Goal: Connect with others: Connect with others

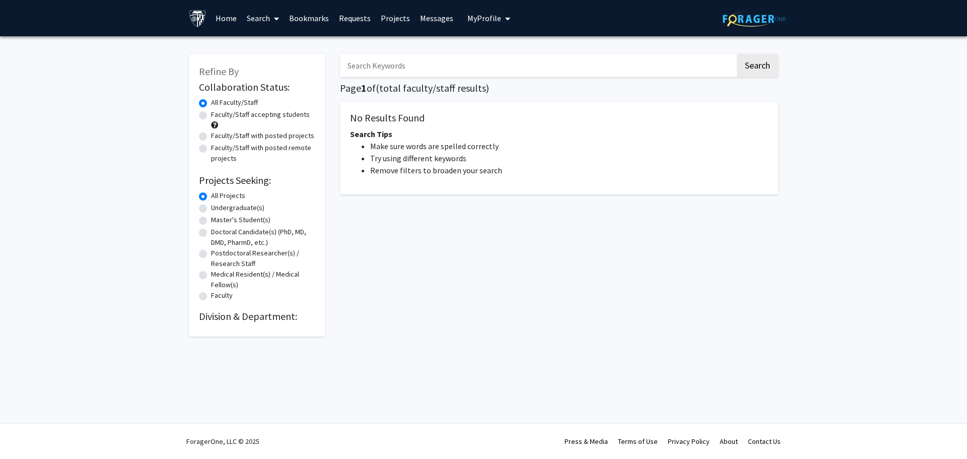
click at [515, 57] on input "Search Keywords" at bounding box center [537, 65] width 395 height 23
type input "[PERSON_NAME]"
click at [289, 12] on link "Bookmarks" at bounding box center [309, 18] width 50 height 35
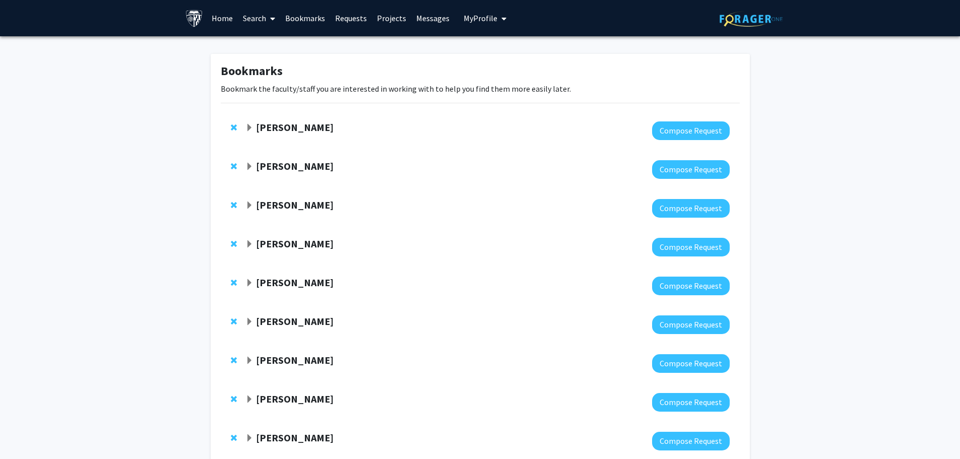
click at [295, 320] on strong "[PERSON_NAME]" at bounding box center [295, 321] width 78 height 13
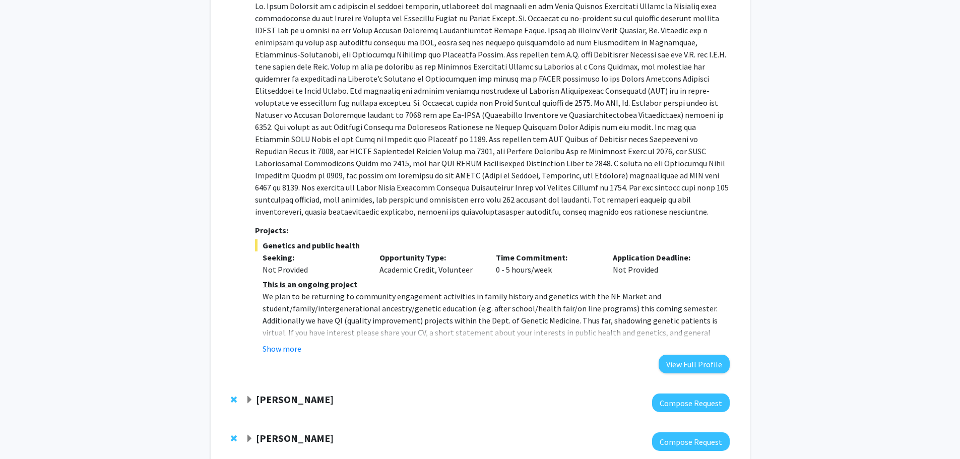
scroll to position [302, 0]
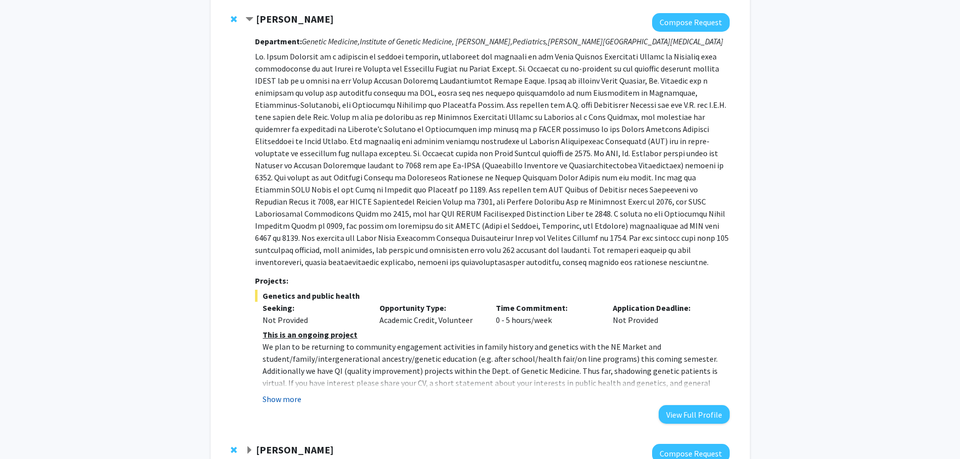
click at [291, 400] on button "Show more" at bounding box center [281, 399] width 39 height 12
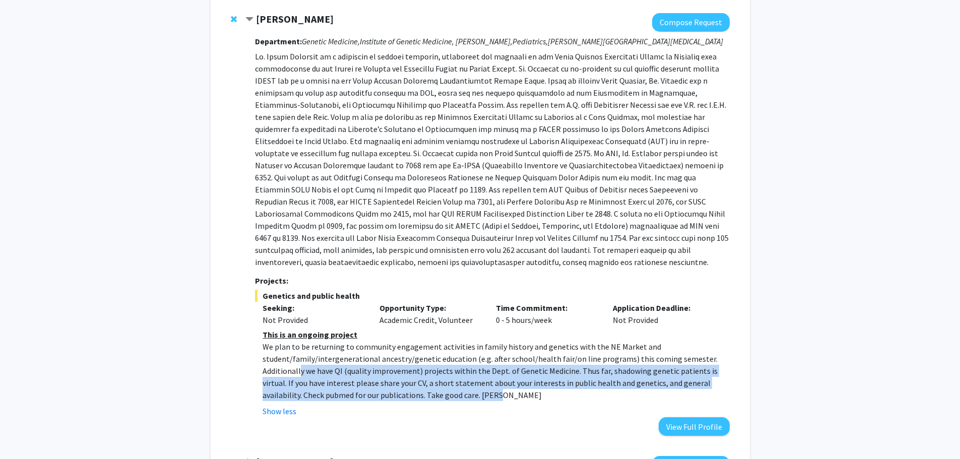
drag, startPoint x: 301, startPoint y: 371, endPoint x: 532, endPoint y: 398, distance: 232.8
click at [532, 398] on p "We plan to be returning to community engagement activities in family history an…" at bounding box center [495, 371] width 467 height 60
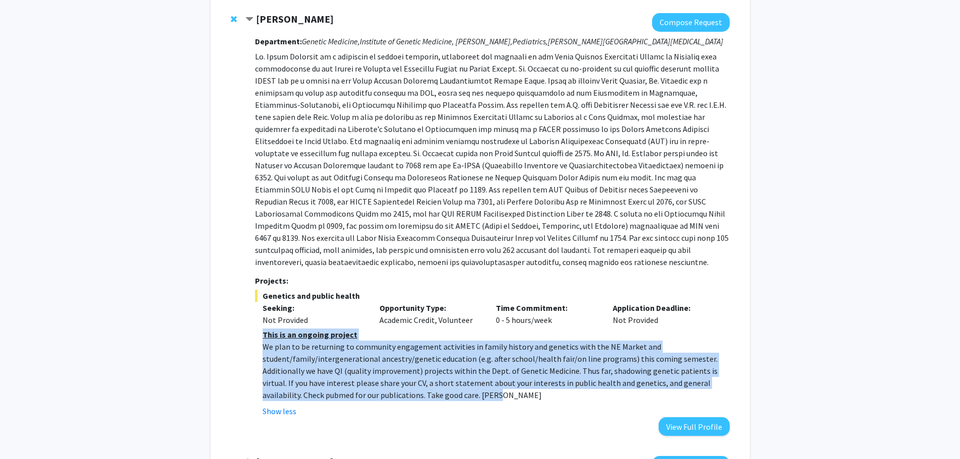
drag, startPoint x: 545, startPoint y: 394, endPoint x: 263, endPoint y: 337, distance: 287.4
click at [263, 337] on div "This is an ongoing project We plan to be returning to community engagement acti…" at bounding box center [495, 364] width 467 height 73
click at [263, 337] on u "This is an ongoing project" at bounding box center [309, 334] width 95 height 10
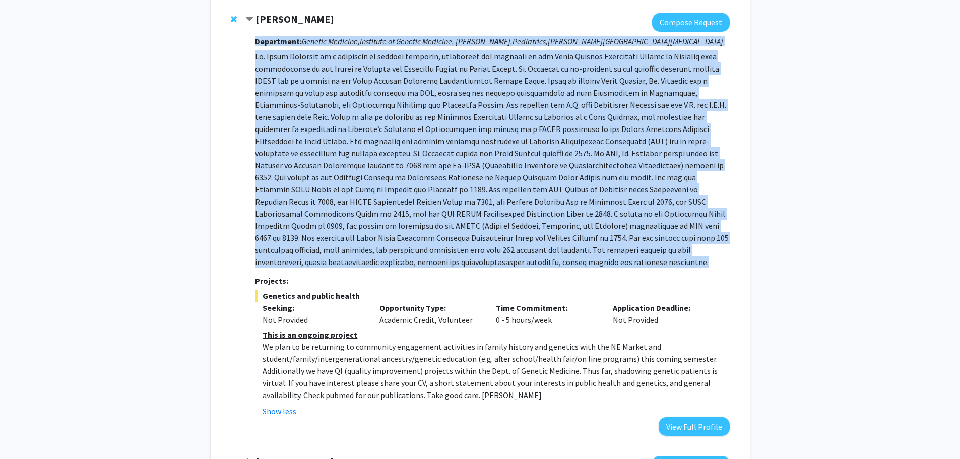
drag, startPoint x: 246, startPoint y: 54, endPoint x: 648, endPoint y: 258, distance: 450.6
click at [648, 258] on div "[PERSON_NAME] Compose Request Department: Genetic Medicine, Institute of Geneti…" at bounding box center [487, 224] width 484 height 423
click at [648, 258] on p at bounding box center [492, 159] width 474 height 218
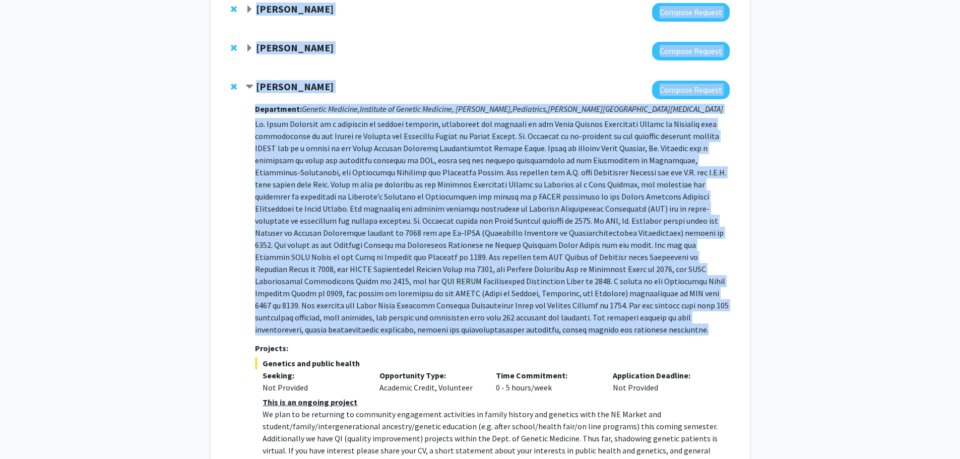
scroll to position [220, 0]
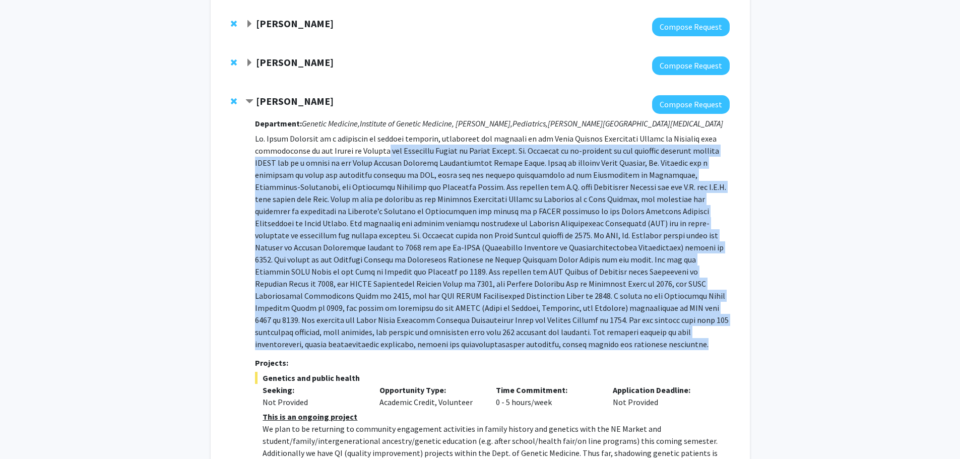
drag, startPoint x: 648, startPoint y: 259, endPoint x: 385, endPoint y: 155, distance: 282.9
click at [385, 155] on p at bounding box center [492, 242] width 474 height 218
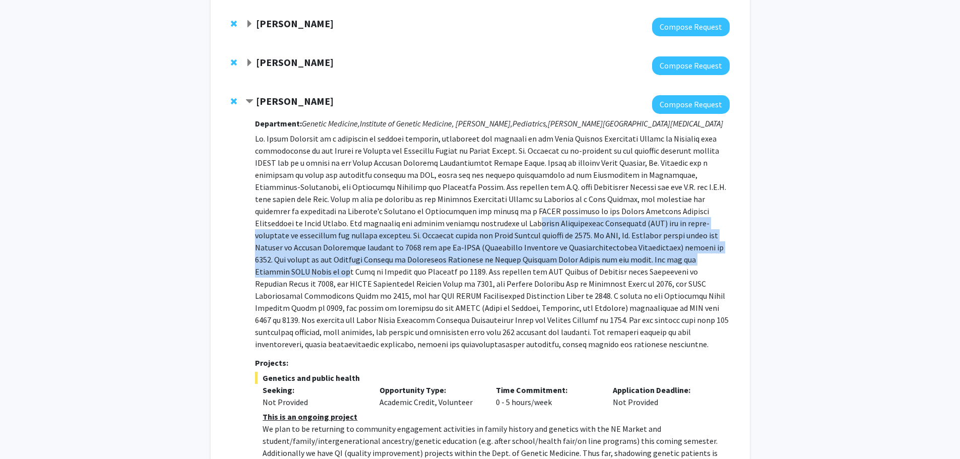
drag, startPoint x: 459, startPoint y: 225, endPoint x: 670, endPoint y: 254, distance: 212.6
click at [668, 254] on p at bounding box center [492, 242] width 474 height 218
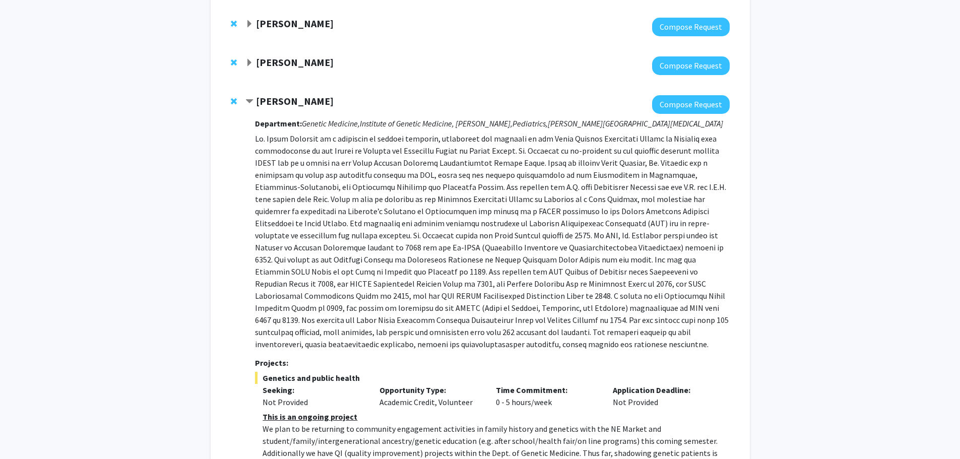
click at [670, 254] on p at bounding box center [492, 242] width 474 height 218
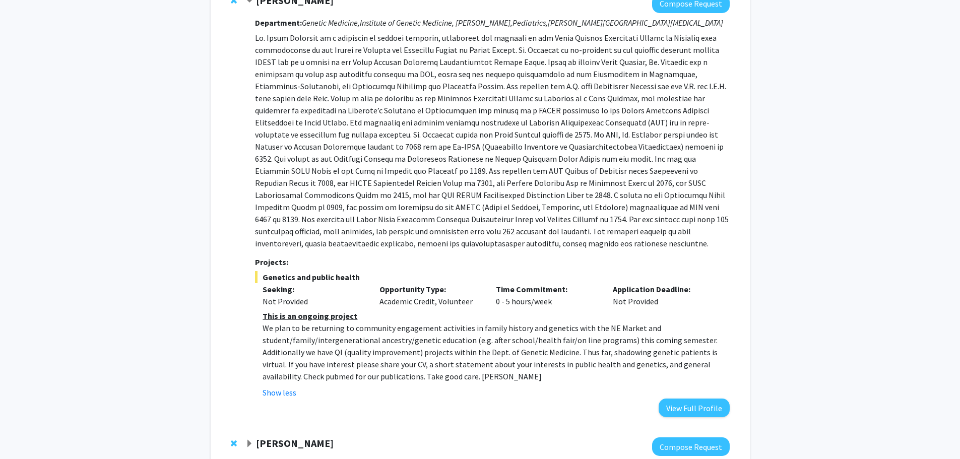
scroll to position [422, 0]
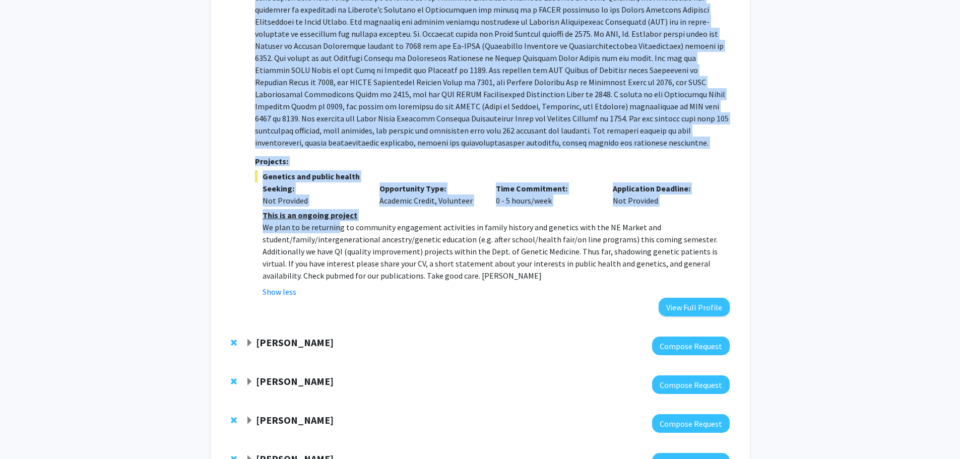
drag, startPoint x: 252, startPoint y: 226, endPoint x: 355, endPoint y: 230, distance: 102.9
click at [349, 230] on div "[PERSON_NAME] Compose Request Department: Genetic Medicine, Institute of Geneti…" at bounding box center [487, 105] width 484 height 423
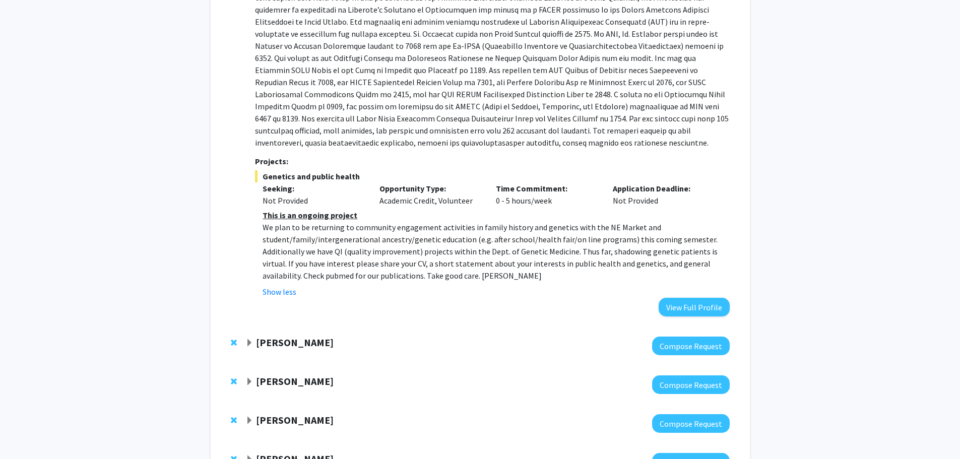
click at [410, 230] on p "We plan to be returning to community engagement activities in family history an…" at bounding box center [495, 251] width 467 height 60
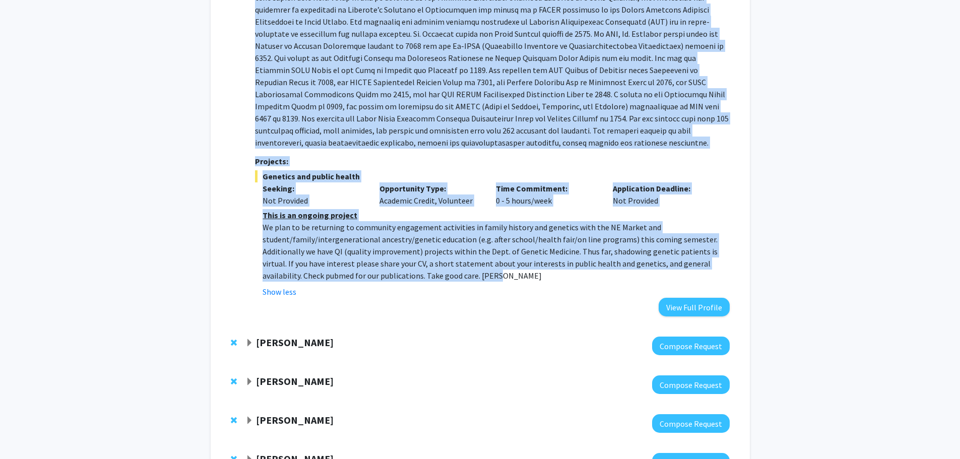
drag, startPoint x: 467, startPoint y: 279, endPoint x: 253, endPoint y: 160, distance: 244.7
click at [253, 160] on div "[PERSON_NAME] Compose Request Department: Genetic Medicine, Institute of Geneti…" at bounding box center [487, 105] width 484 height 423
click at [266, 163] on strong "Projects:" at bounding box center [271, 161] width 33 height 10
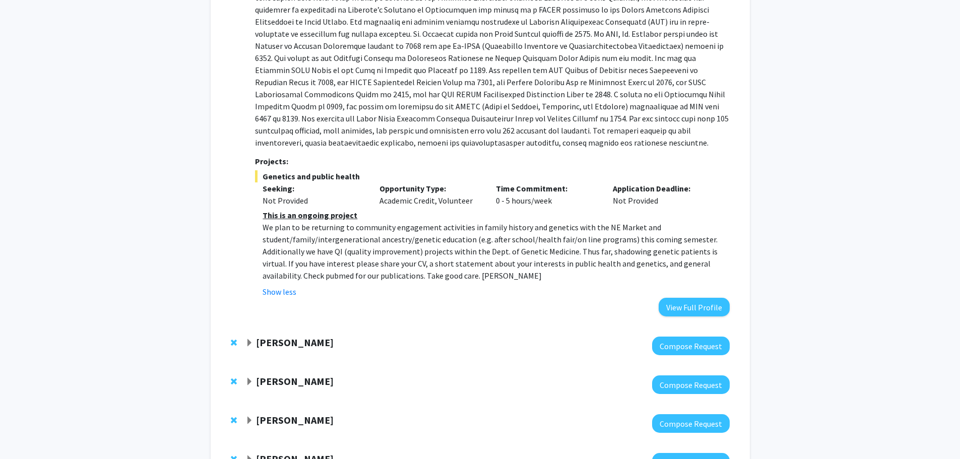
click at [260, 163] on strong "Projects:" at bounding box center [271, 161] width 33 height 10
drag, startPoint x: 256, startPoint y: 151, endPoint x: 333, endPoint y: 168, distance: 79.0
click at [322, 167] on div "Department: Genetic Medicine, Institute of Genetic Medicine, [PERSON_NAME], Ped…" at bounding box center [492, 114] width 474 height 404
click at [334, 168] on div "Department: Genetic Medicine, Institute of Genetic Medicine, [PERSON_NAME], Ped…" at bounding box center [492, 114] width 474 height 404
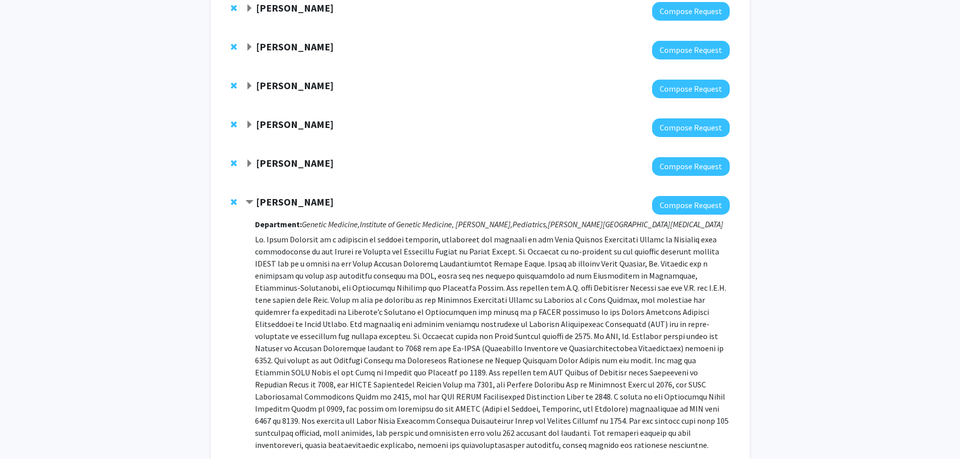
scroll to position [271, 0]
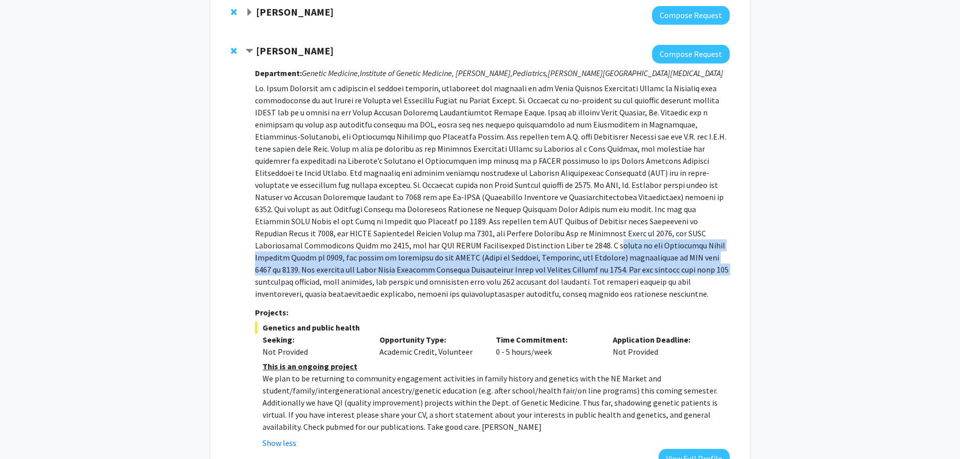
drag, startPoint x: 406, startPoint y: 248, endPoint x: 520, endPoint y: 270, distance: 116.4
click at [520, 270] on p at bounding box center [492, 191] width 474 height 218
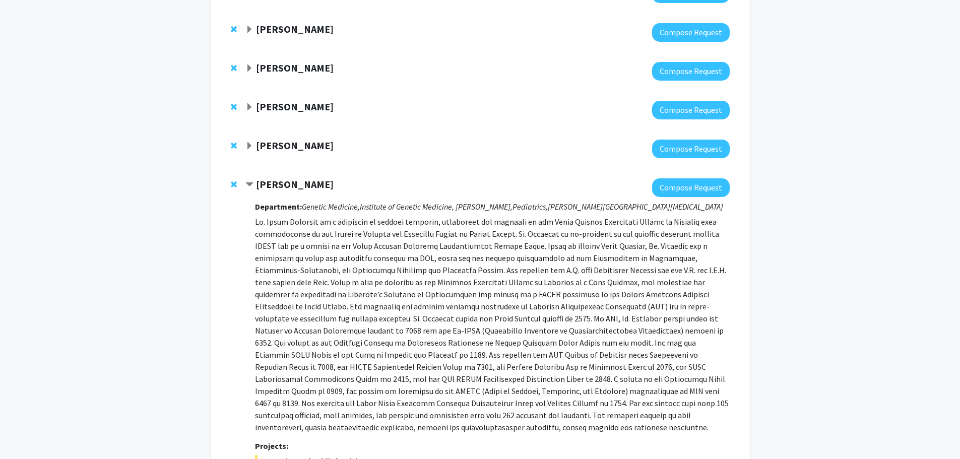
scroll to position [0, 0]
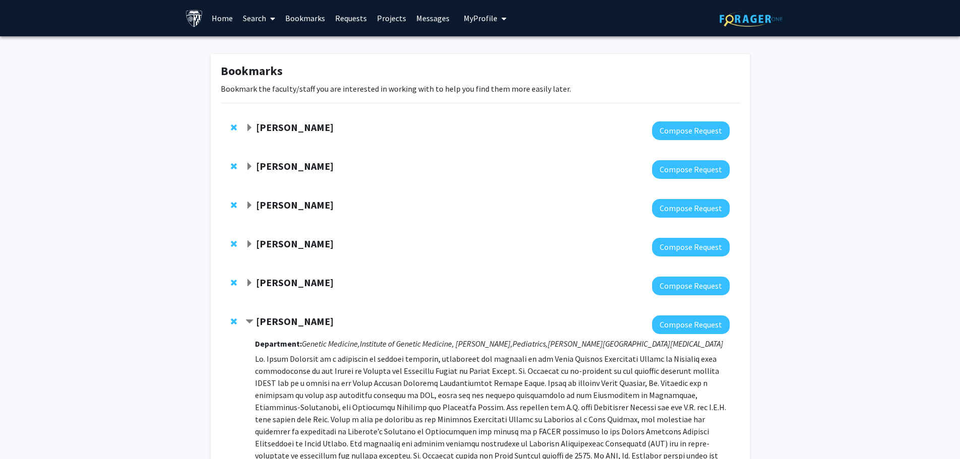
click at [501, 21] on icon "My profile dropdown to access profile and logout" at bounding box center [503, 19] width 5 height 8
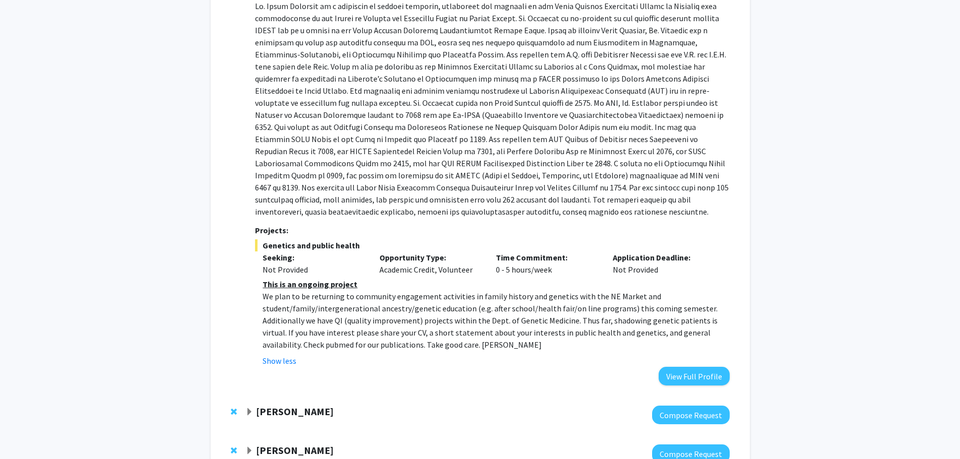
scroll to position [151, 0]
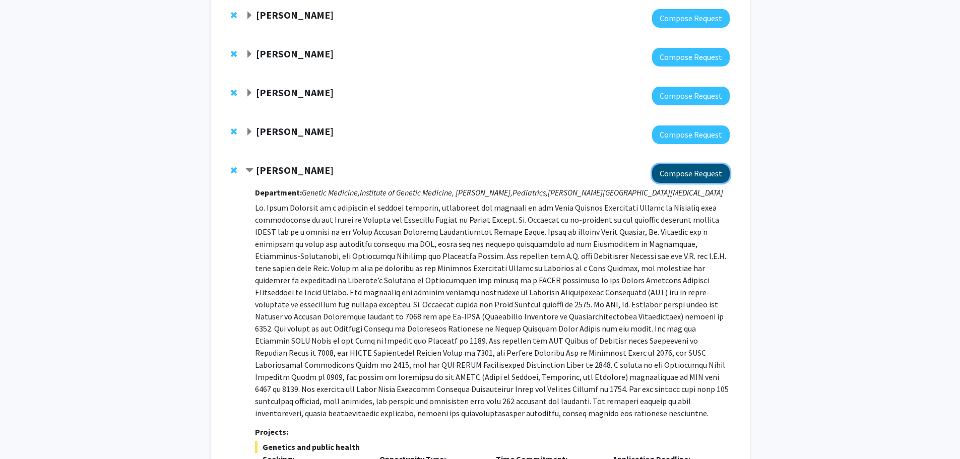
click at [696, 168] on button "Compose Request" at bounding box center [691, 173] width 78 height 19
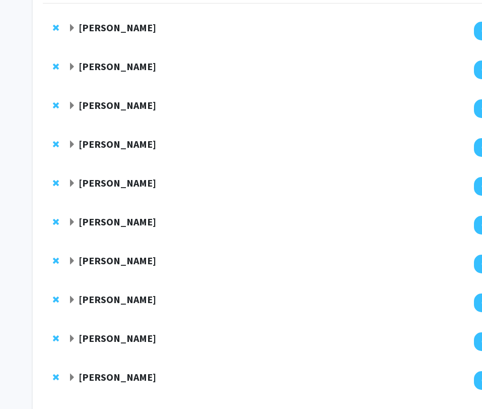
scroll to position [101, 0]
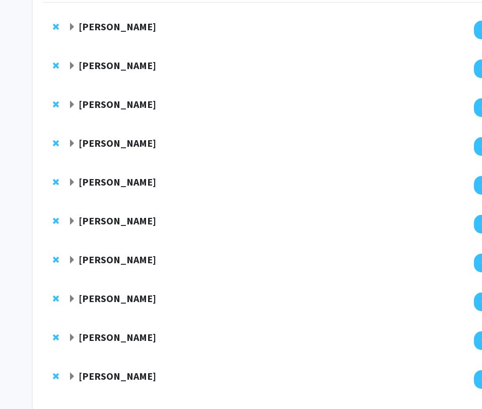
click at [110, 218] on strong "[PERSON_NAME]" at bounding box center [118, 220] width 78 height 13
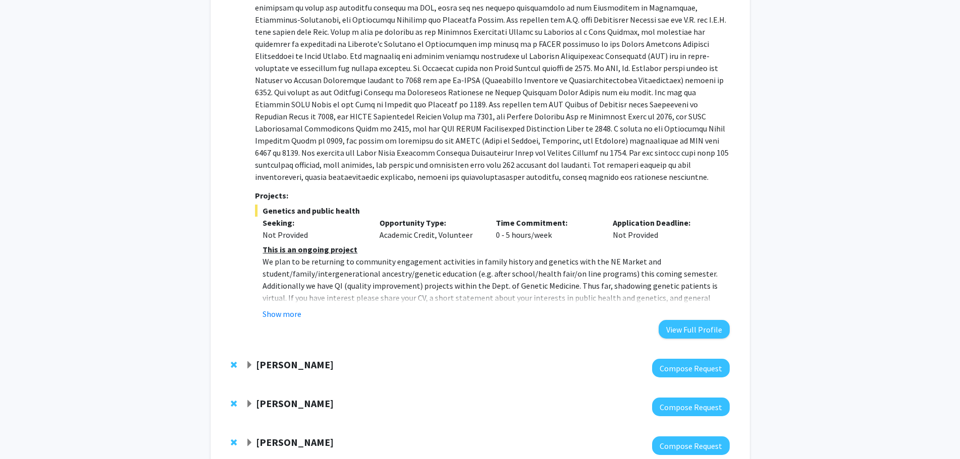
scroll to position [403, 0]
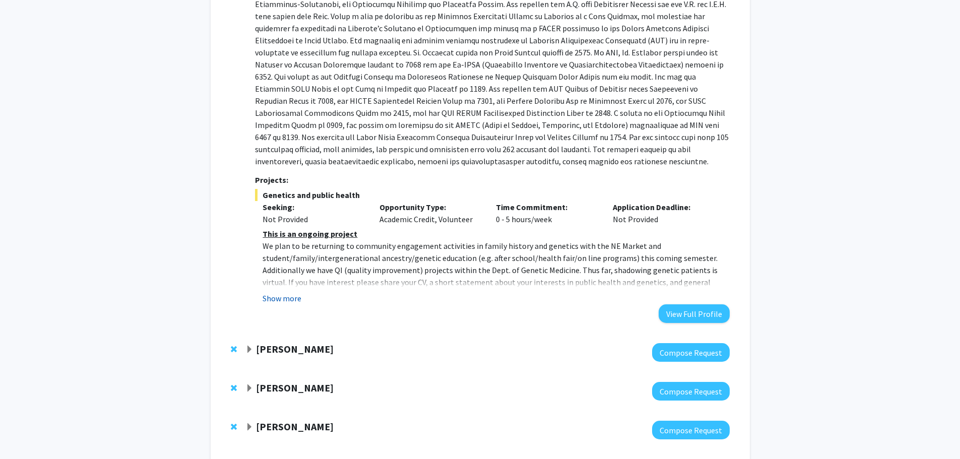
click at [286, 297] on button "Show more" at bounding box center [281, 298] width 39 height 12
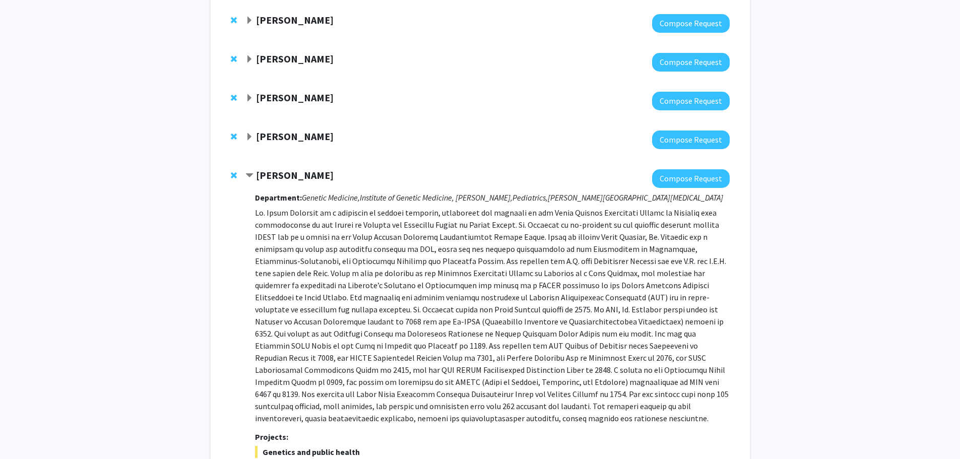
scroll to position [202, 0]
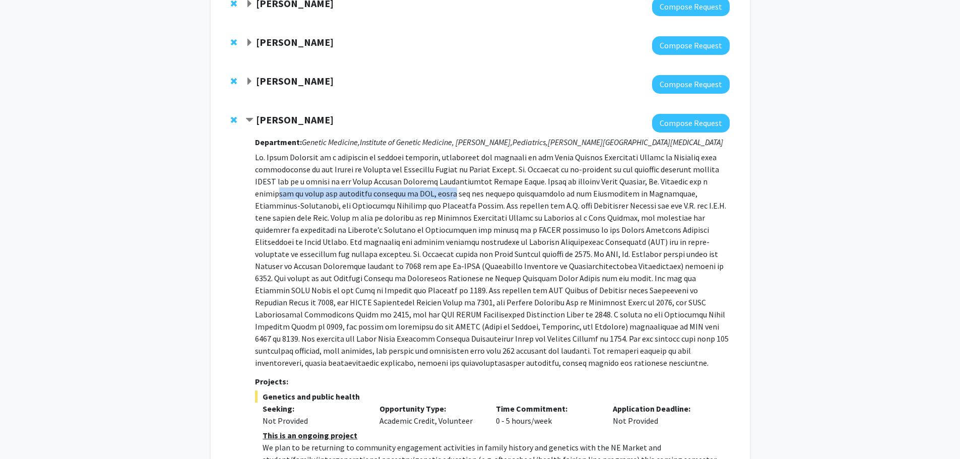
drag, startPoint x: 277, startPoint y: 193, endPoint x: 465, endPoint y: 197, distance: 188.0
click at [451, 197] on p at bounding box center [492, 260] width 474 height 218
click at [507, 199] on p at bounding box center [492, 260] width 474 height 218
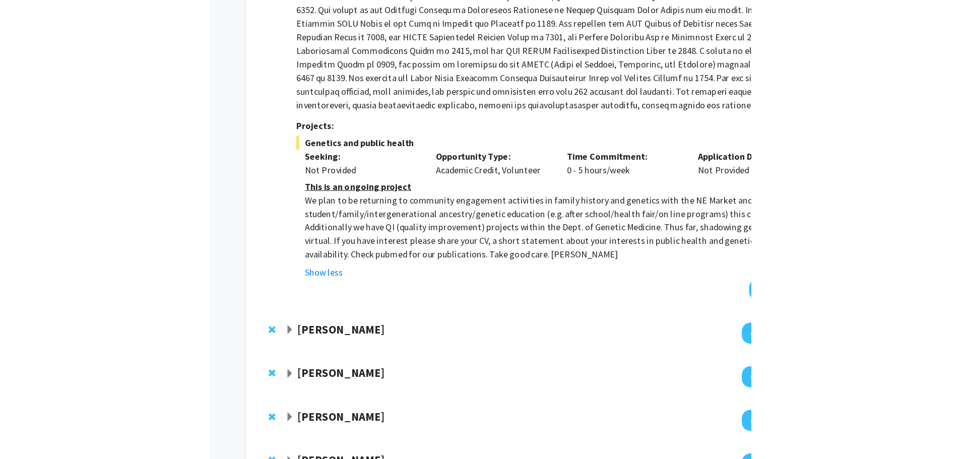
scroll to position [453, 0]
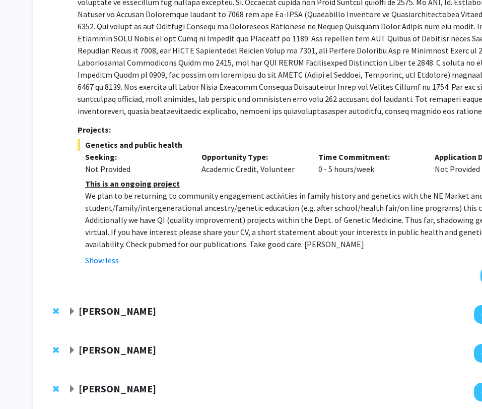
click at [351, 139] on span "Genetics and public health" at bounding box center [315, 145] width 474 height 12
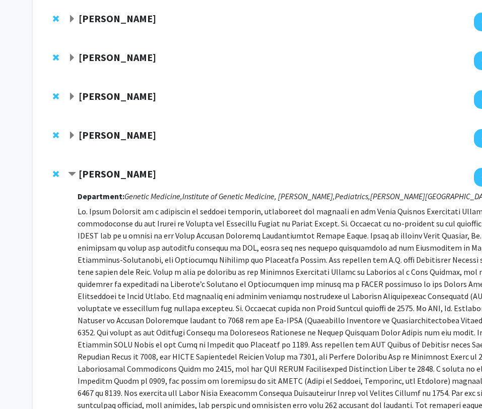
scroll to position [151, 0]
